Goal: Task Accomplishment & Management: Complete application form

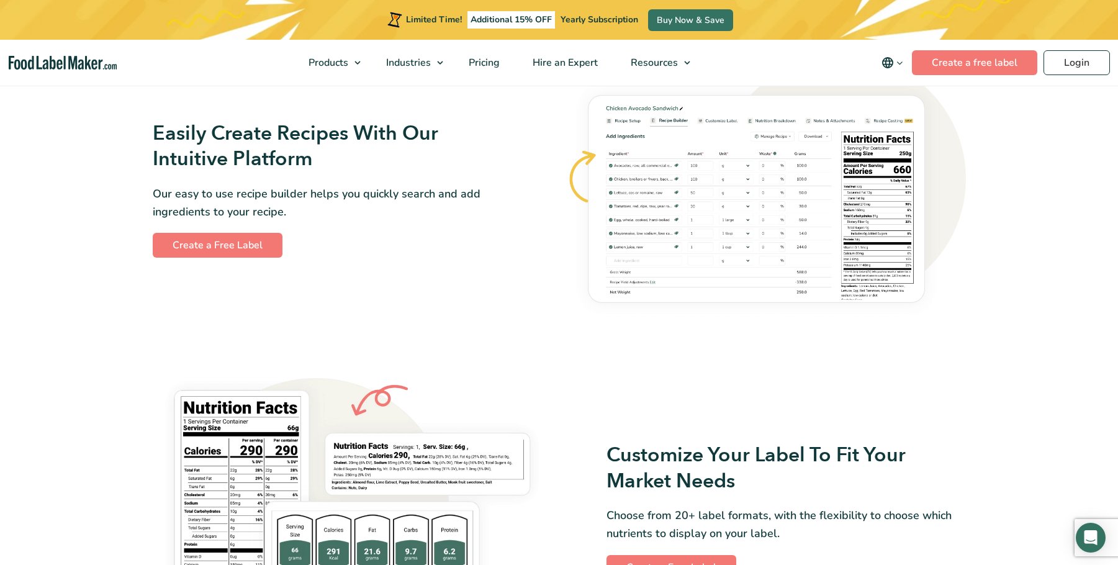
scroll to position [745, 0]
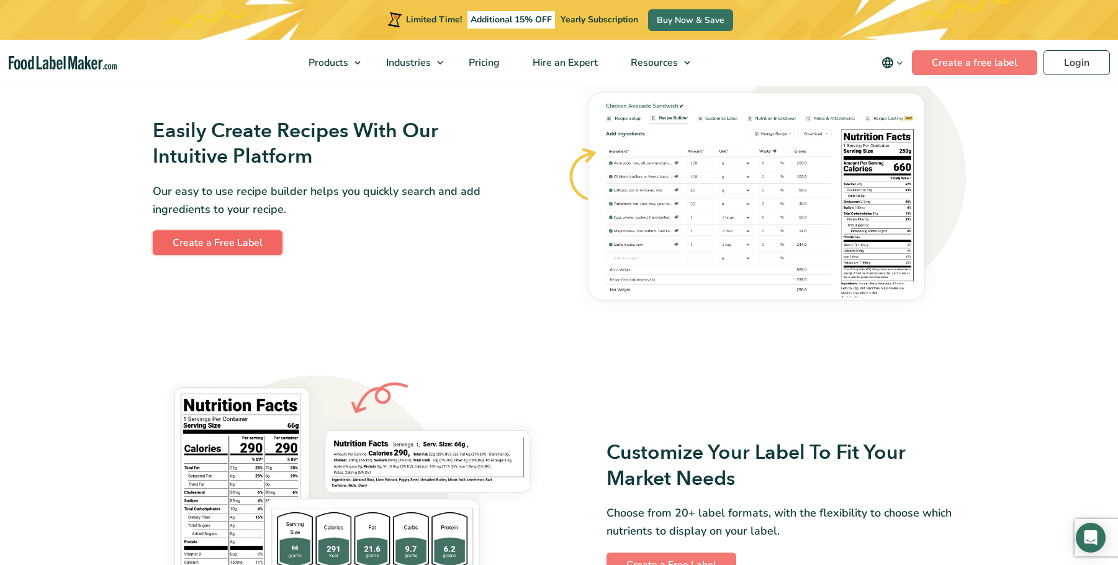
drag, startPoint x: 235, startPoint y: 251, endPoint x: 260, endPoint y: 249, distance: 24.3
click at [235, 251] on link "Create a Free Label" at bounding box center [218, 242] width 130 height 25
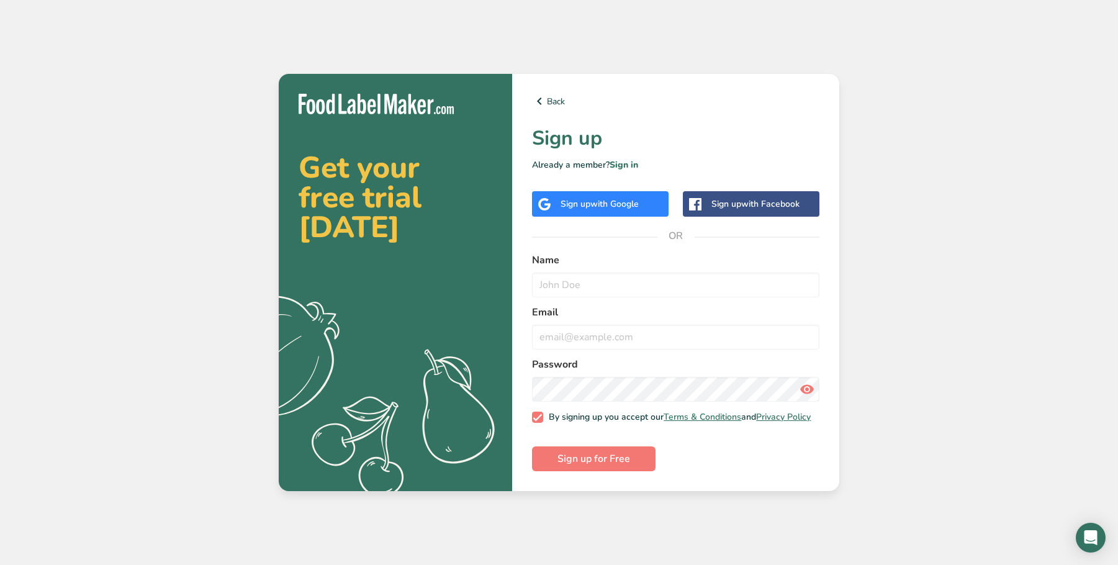
click at [625, 208] on div "Sign up with Google" at bounding box center [600, 203] width 137 height 25
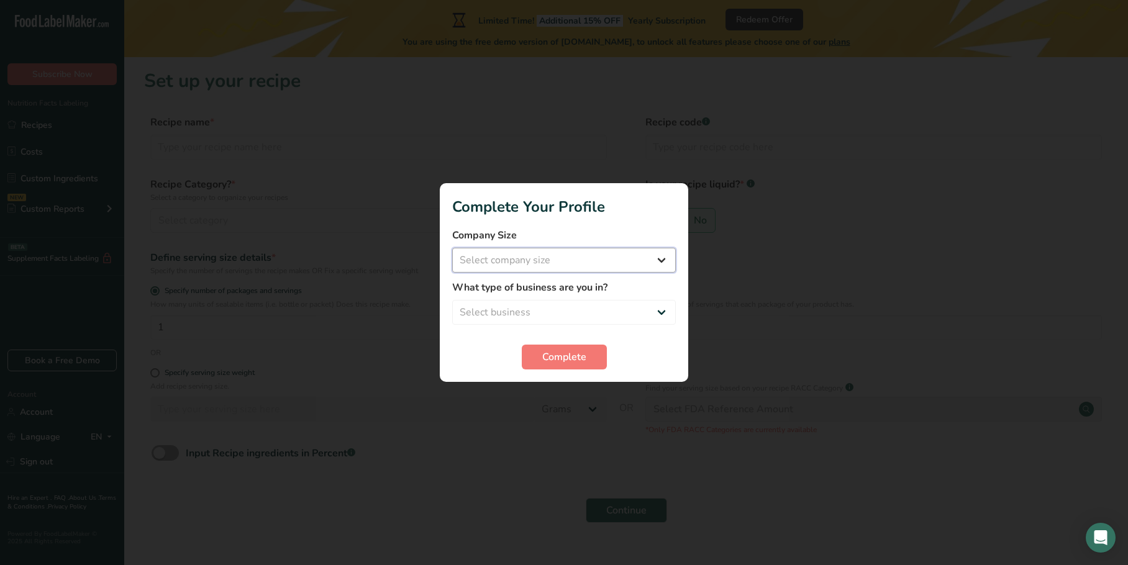
click at [543, 259] on select "Select company size Fewer than 10 Employees 10 to 50 Employees 51 to 500 Employ…" at bounding box center [564, 260] width 224 height 25
select select "1"
click at [452, 248] on select "Select company size Fewer than 10 Employees 10 to 50 Employees 51 to 500 Employ…" at bounding box center [564, 260] width 224 height 25
click at [517, 316] on select "Select business Packaged Food Manufacturer Restaurant & Cafe Bakery Meal Plans …" at bounding box center [564, 312] width 224 height 25
select select "8"
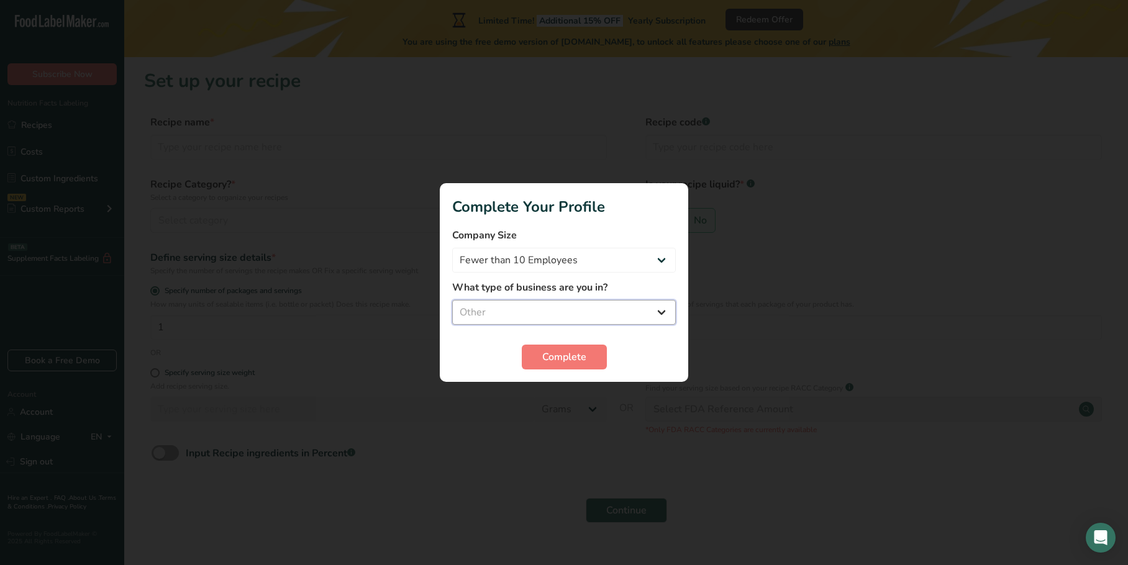
click at [452, 300] on select "Select business Packaged Food Manufacturer Restaurant & Cafe Bakery Meal Plans …" at bounding box center [564, 312] width 224 height 25
click at [542, 358] on span "Complete" at bounding box center [564, 357] width 44 height 15
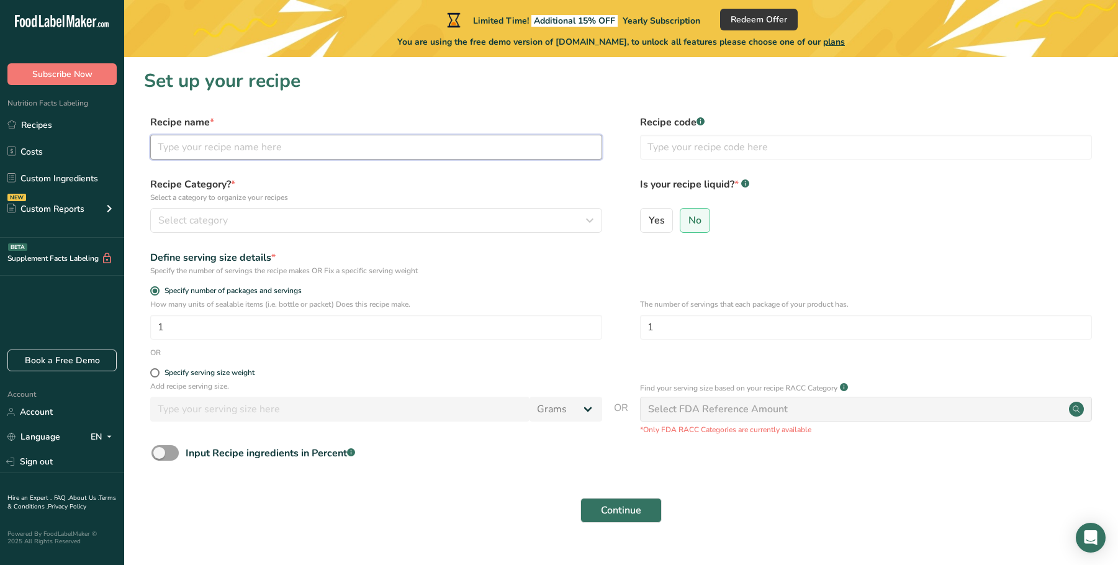
click at [273, 144] on input "text" at bounding box center [376, 147] width 452 height 25
click at [232, 152] on input "text" at bounding box center [376, 147] width 452 height 25
click at [342, 147] on input "text" at bounding box center [376, 147] width 452 height 25
paste input "[PERSON_NAME] Salmon with Quinoa & Roasted Vegetables"
type input "[PERSON_NAME] Salmon with Quinoa & Roasted Vegetables"
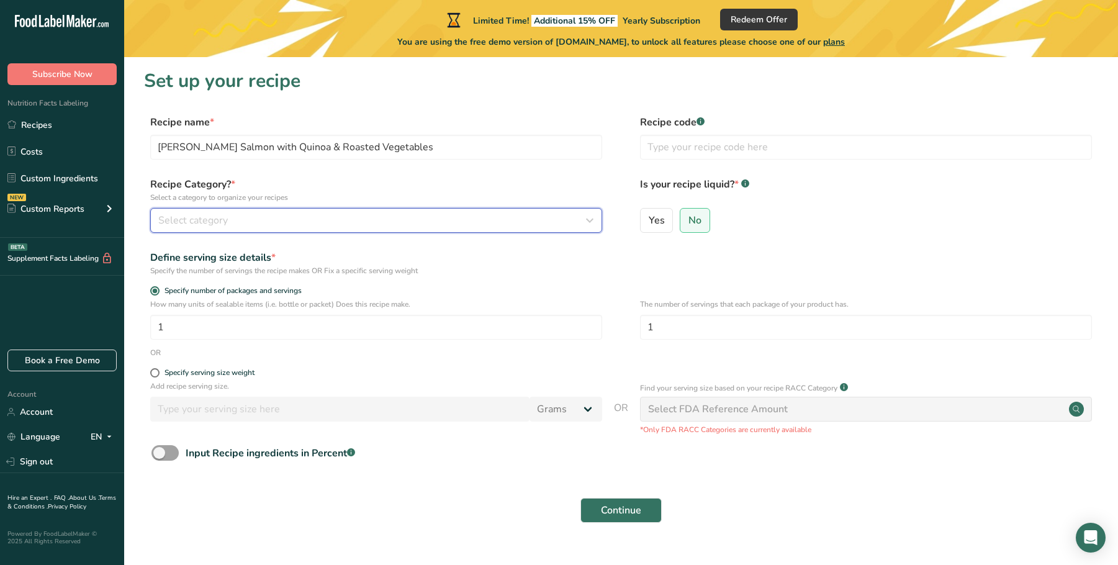
click at [306, 215] on div "Select category" at bounding box center [372, 220] width 429 height 15
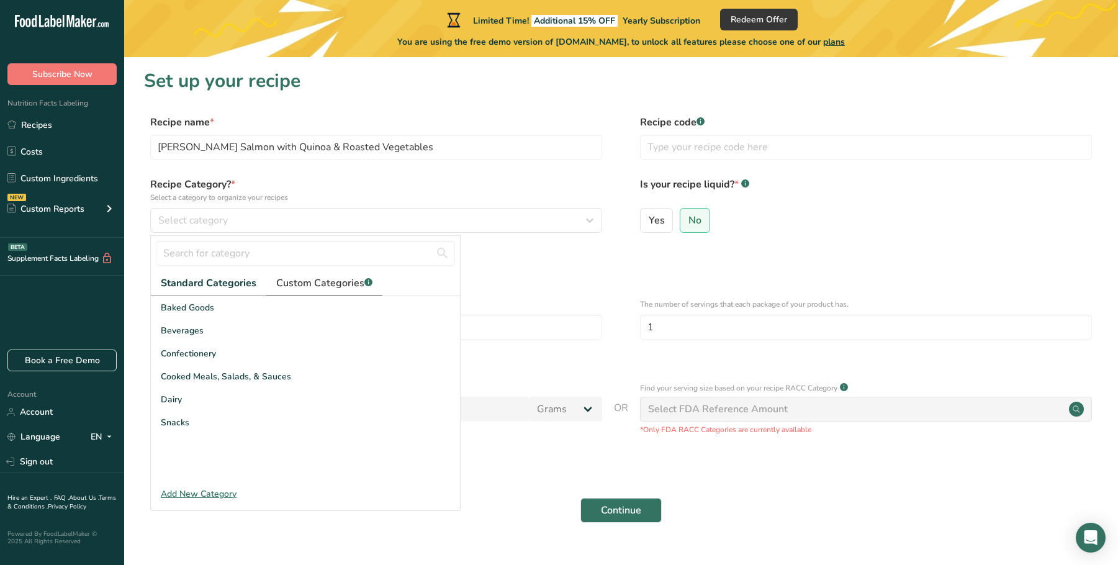
click at [299, 282] on span "Custom Categories .a-a{fill:#347362;}.b-a{fill:#fff;}" at bounding box center [324, 283] width 96 height 15
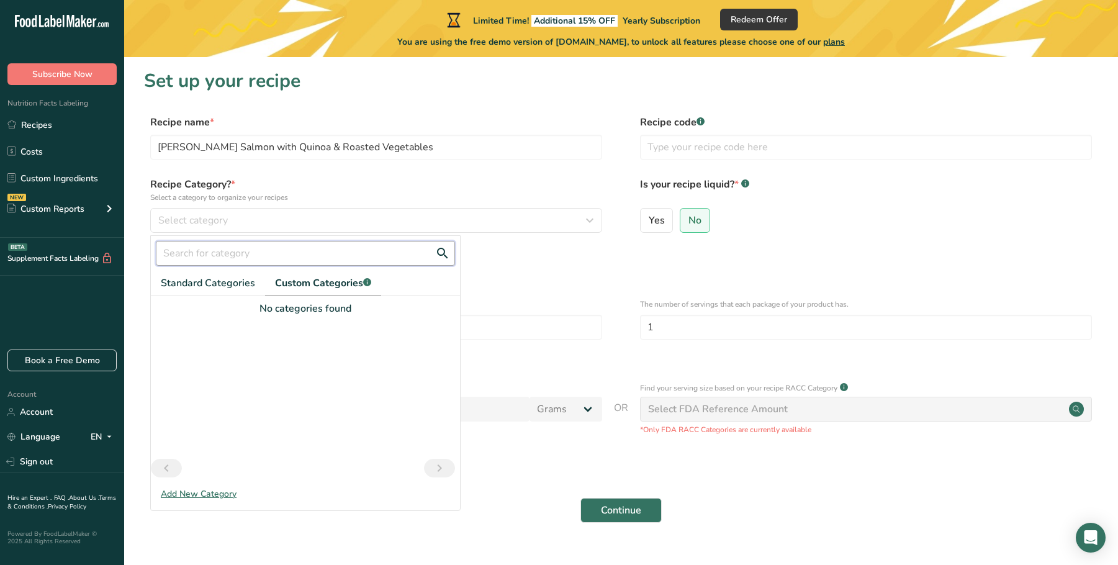
click at [242, 256] on input "text" at bounding box center [305, 253] width 299 height 25
click at [212, 500] on div "Add New Category" at bounding box center [305, 494] width 309 height 13
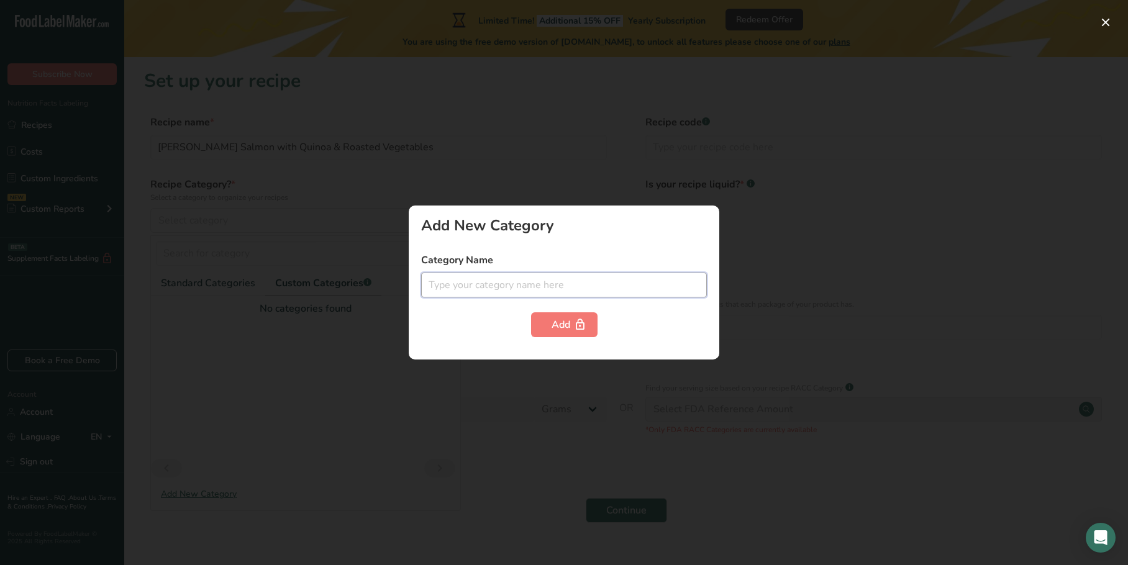
click at [507, 289] on input "text" at bounding box center [564, 285] width 286 height 25
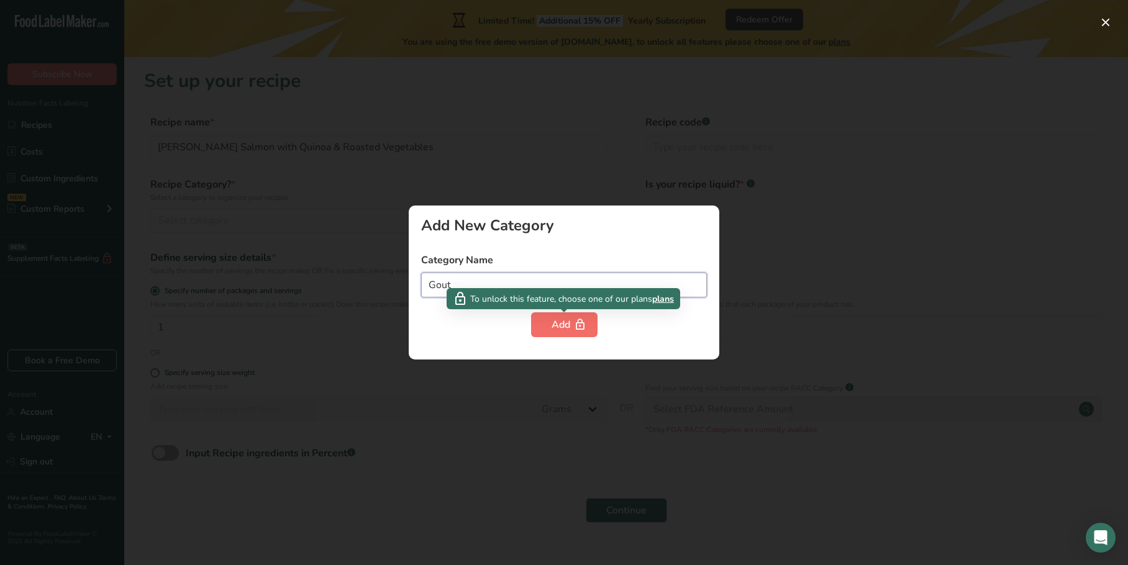
type input "Gout"
click at [563, 315] on button "Add" at bounding box center [564, 324] width 66 height 25
click at [665, 300] on span "plans" at bounding box center [663, 299] width 22 height 13
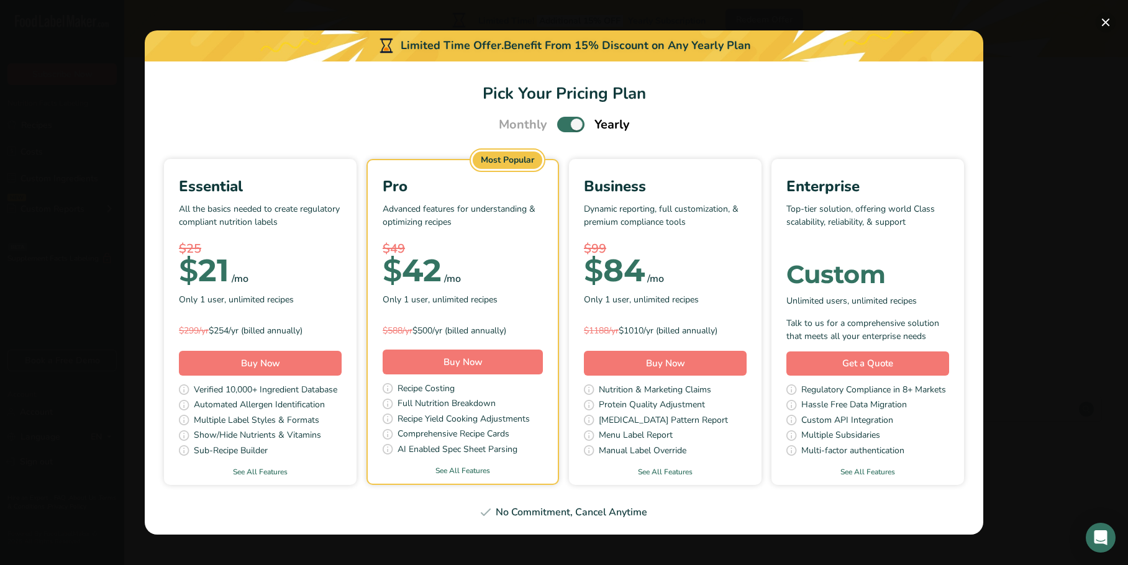
click at [1104, 19] on button "Pick Your Pricing Plan Modal" at bounding box center [1105, 22] width 20 height 20
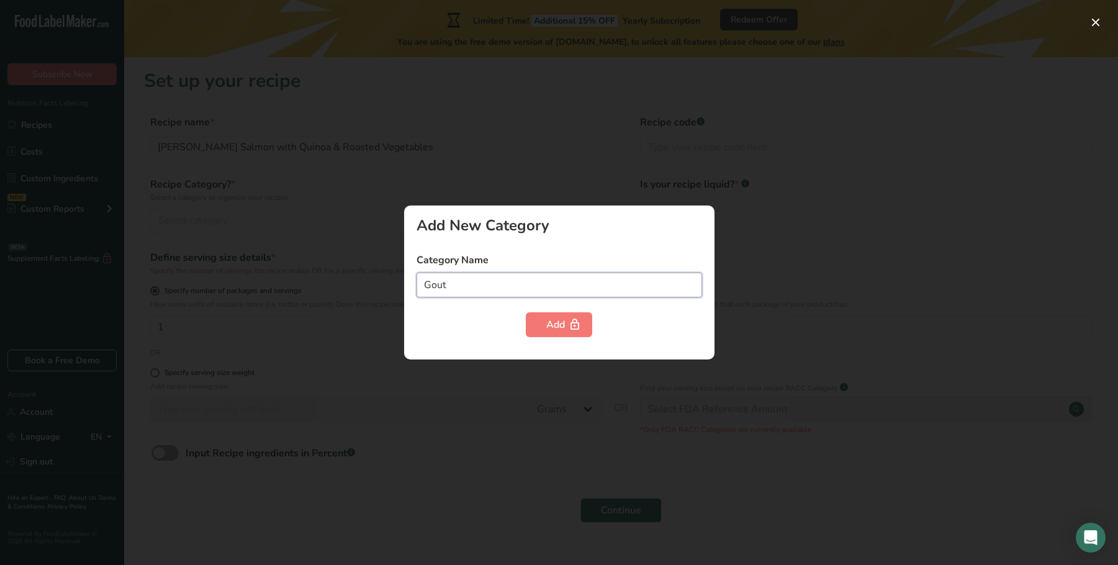
click at [474, 282] on input "Gout" at bounding box center [560, 285] width 286 height 25
click at [1089, 23] on button "button" at bounding box center [1096, 22] width 20 height 20
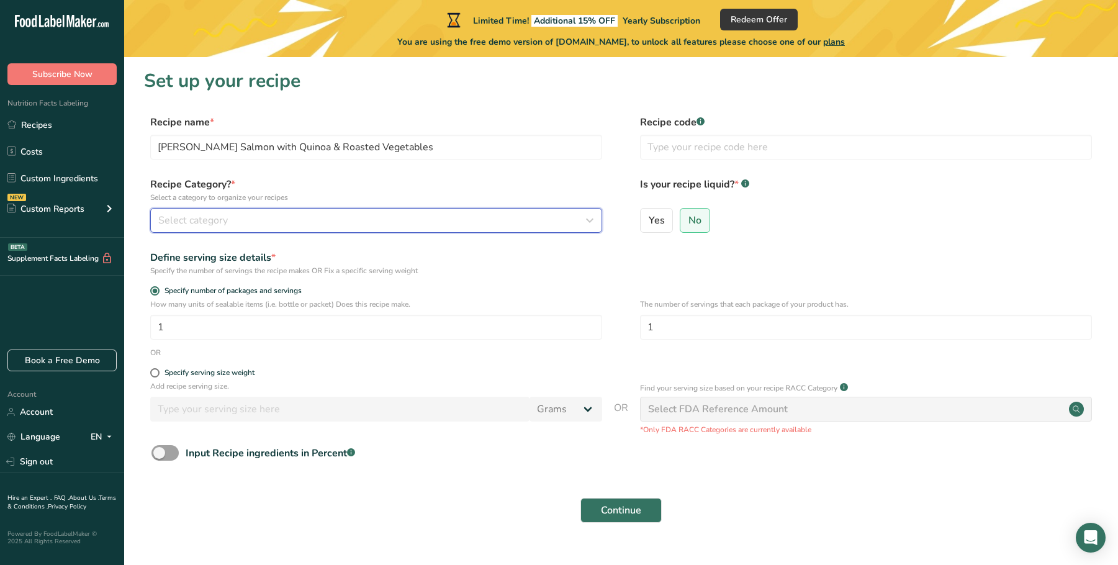
click at [218, 218] on span "Select category" at bounding box center [193, 220] width 70 height 15
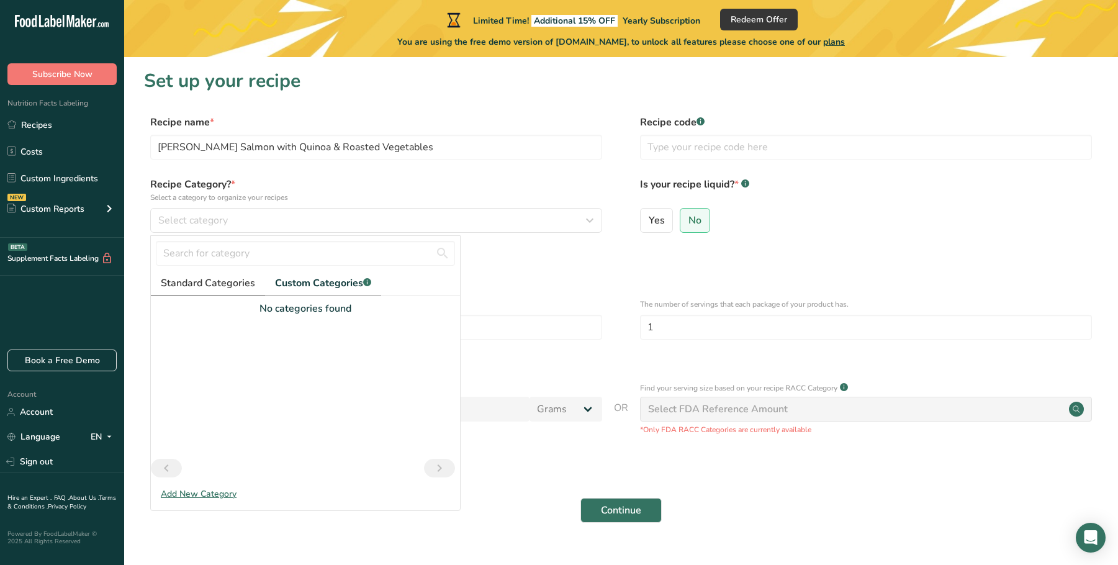
click at [200, 288] on span "Standard Categories" at bounding box center [208, 283] width 94 height 15
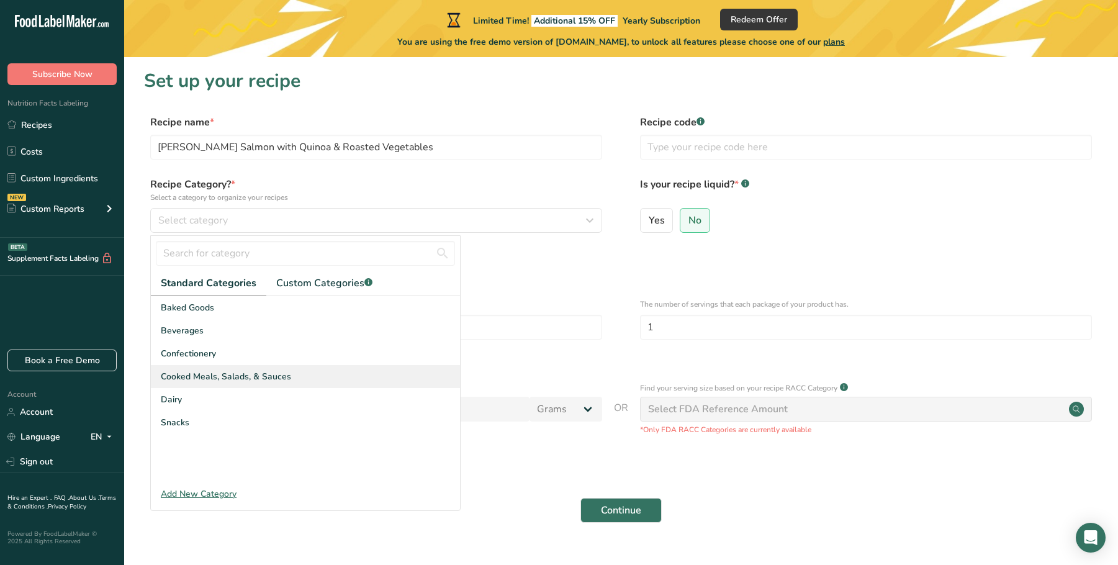
click at [214, 379] on span "Cooked Meals, Salads, & Sauces" at bounding box center [226, 376] width 130 height 13
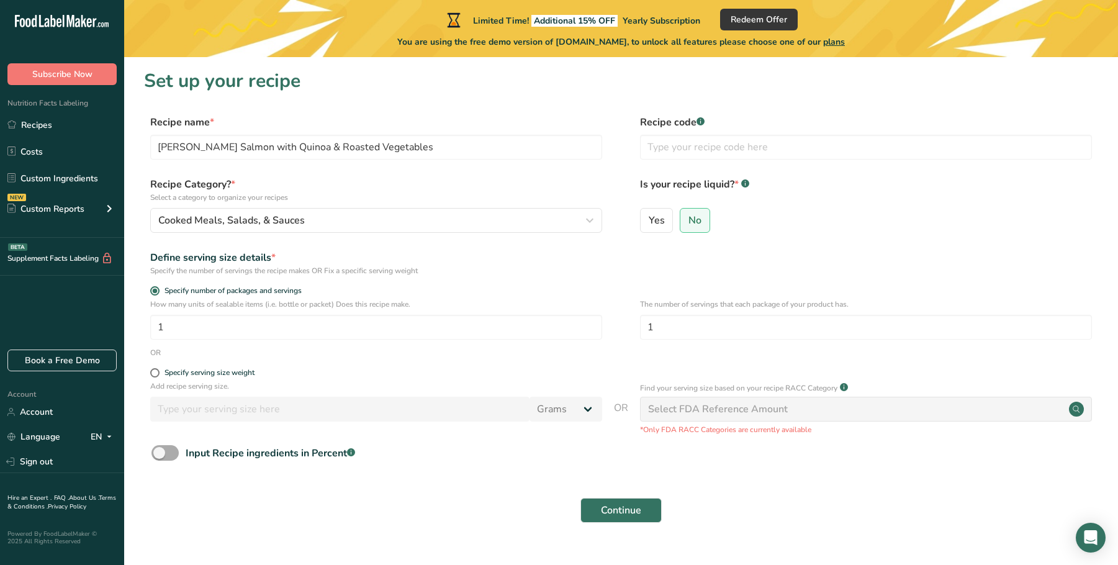
click at [170, 451] on span at bounding box center [165, 453] width 27 height 16
click at [160, 451] on input "Input Recipe ingredients in Percent .a-a{fill:#347362;}.b-a{fill:#fff;}" at bounding box center [156, 453] width 8 height 8
checkbox input "true"
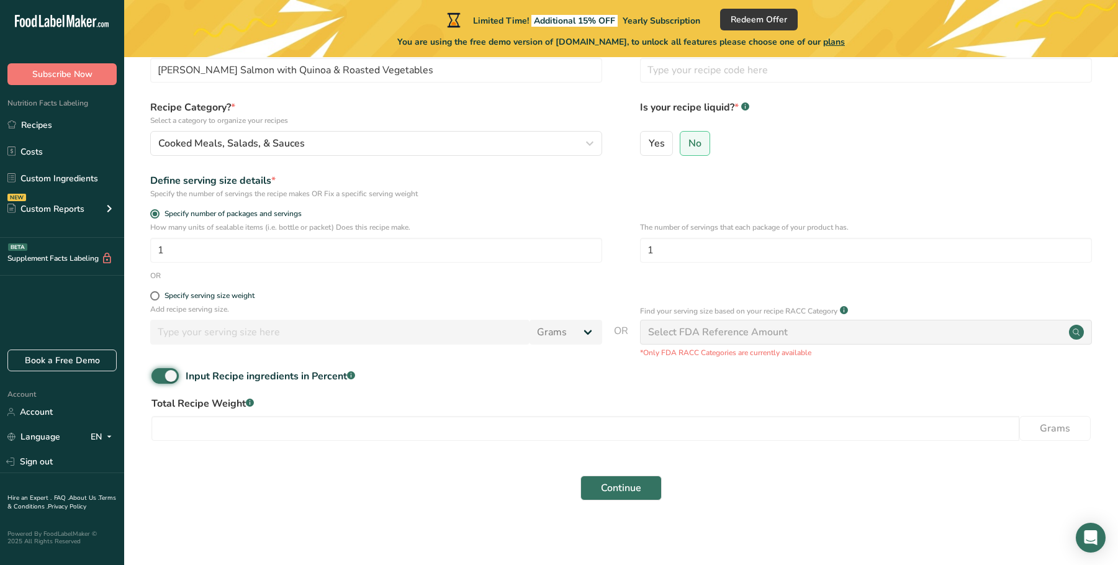
scroll to position [79, 0]
click at [329, 424] on input "number" at bounding box center [586, 426] width 868 height 25
click at [156, 294] on span at bounding box center [154, 293] width 9 height 9
click at [156, 294] on input "Specify serving size weight" at bounding box center [154, 293] width 8 height 8
radio input "true"
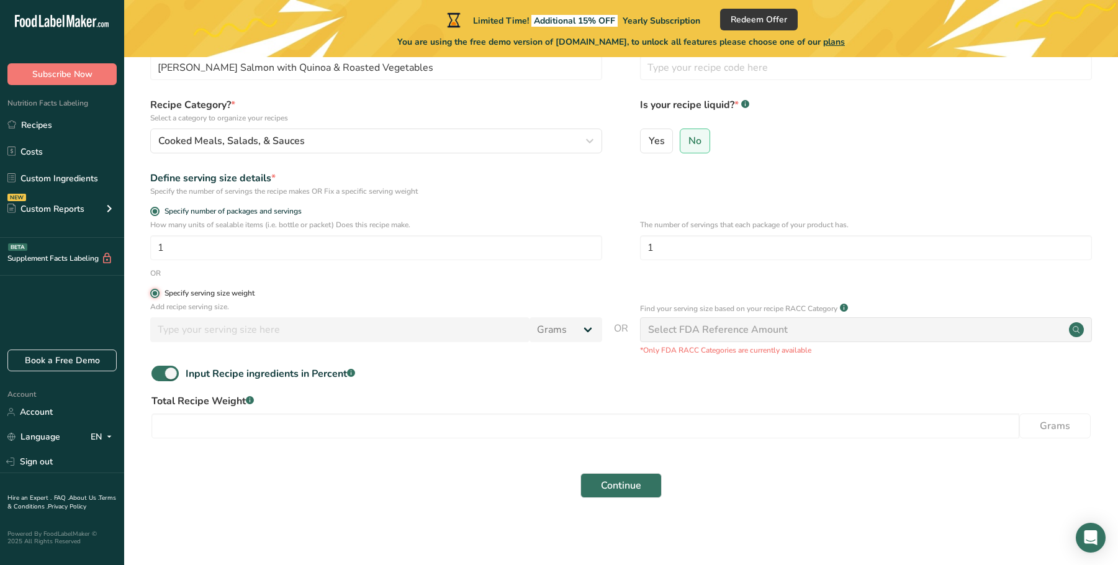
radio input "false"
